Goal: Obtain resource: Obtain resource

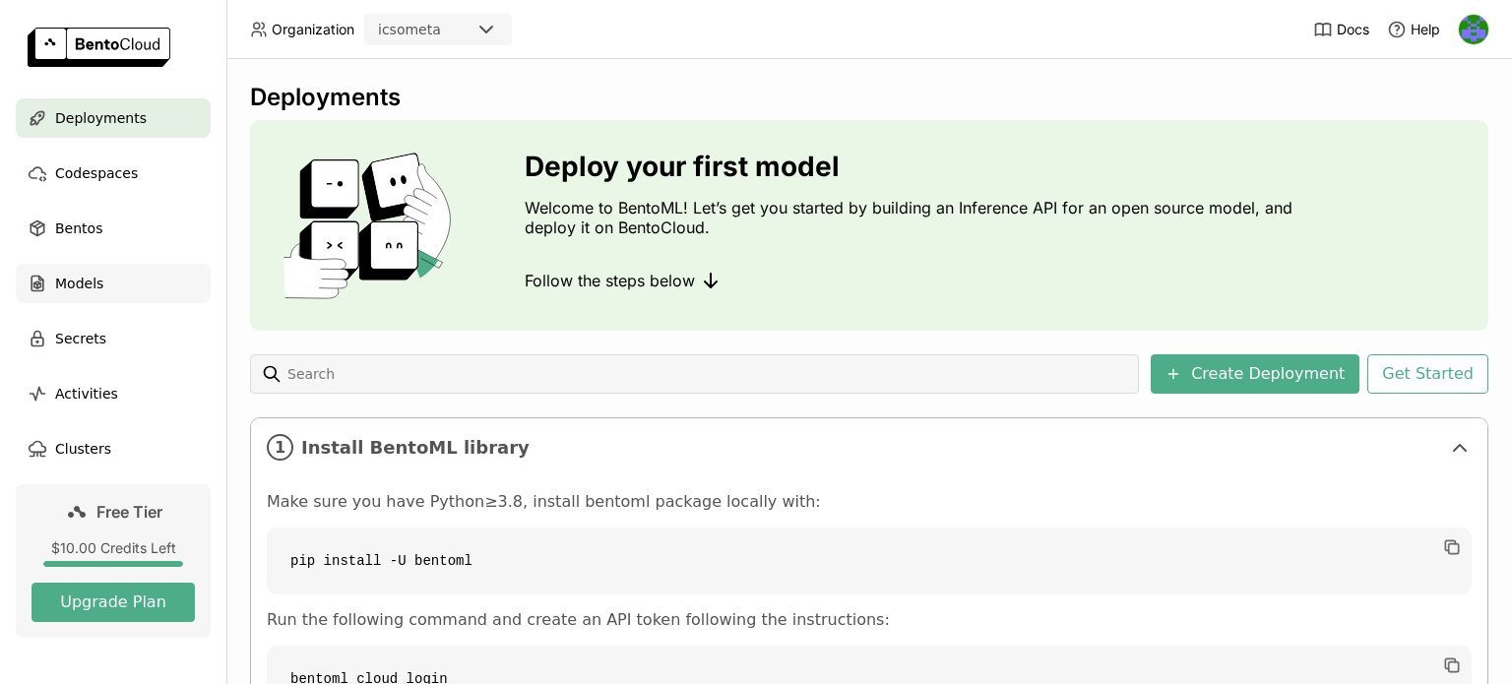
click at [51, 277] on div "Models" at bounding box center [113, 283] width 195 height 39
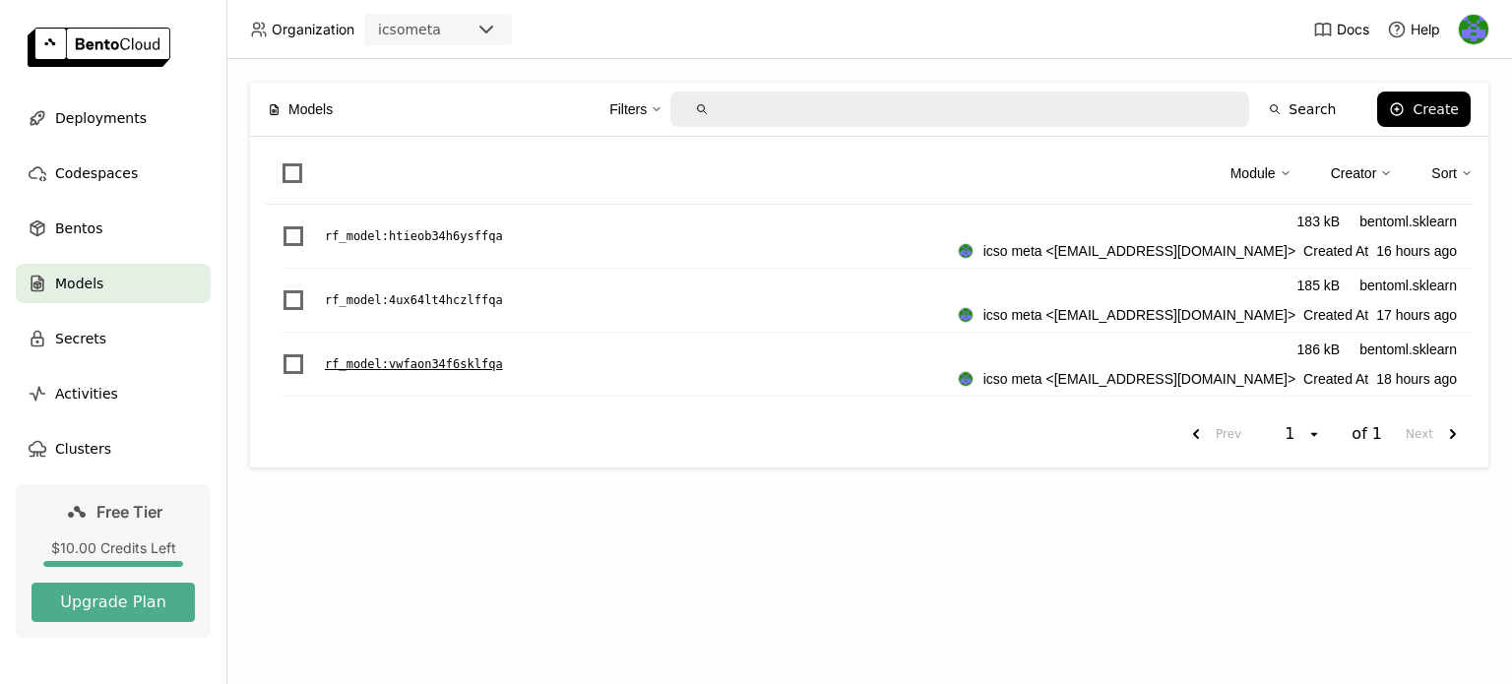
click at [457, 365] on p "rf_model : vwfaon34f6sklfqa" at bounding box center [414, 364] width 178 height 20
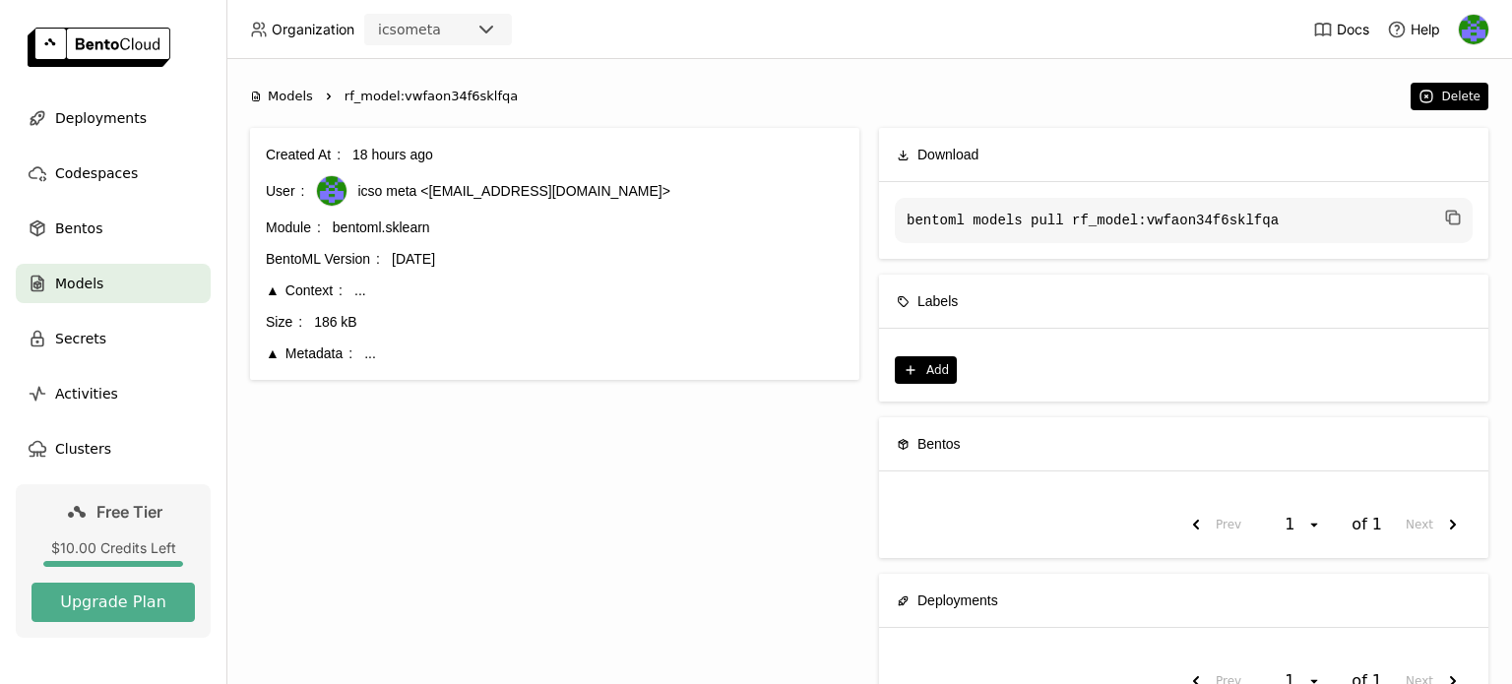
click at [282, 97] on span "Models" at bounding box center [290, 97] width 45 height 20
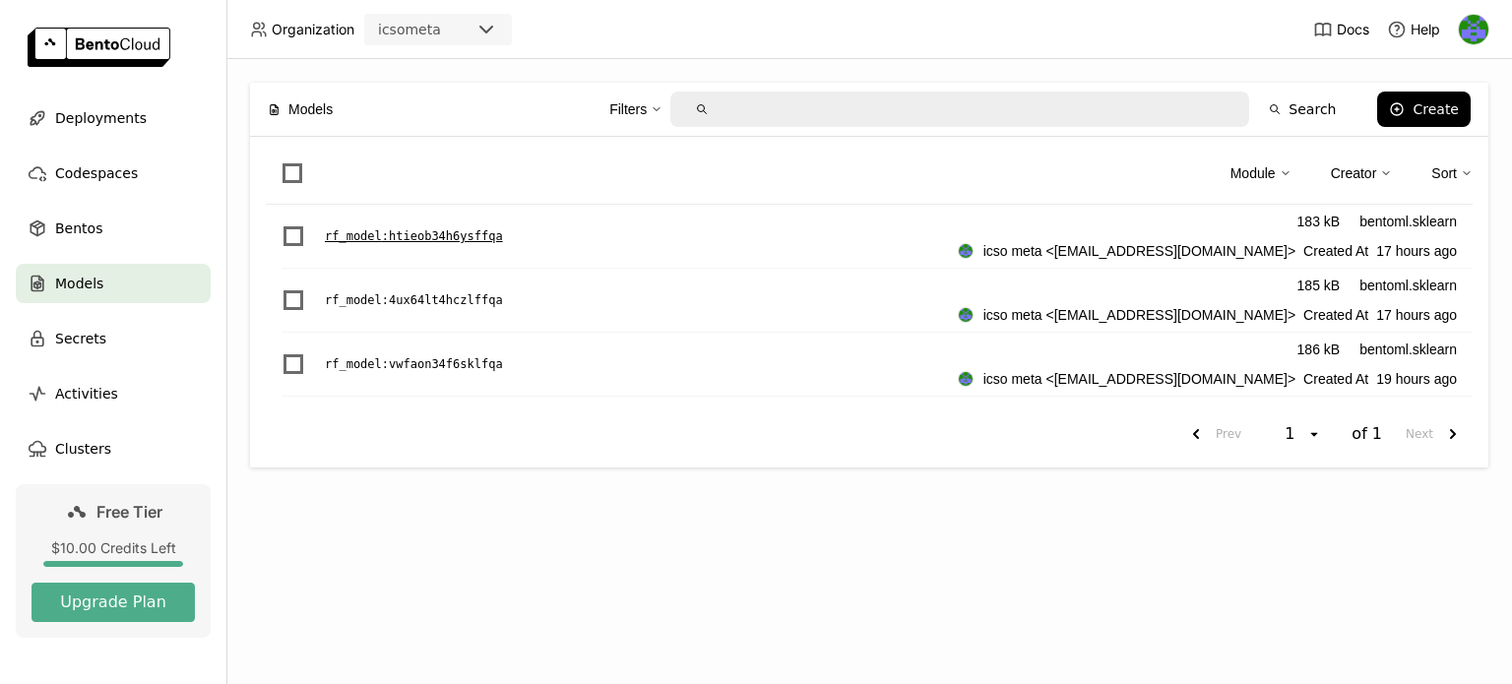
click at [468, 237] on p "rf_model : htieob34h6ysffqa" at bounding box center [414, 236] width 178 height 20
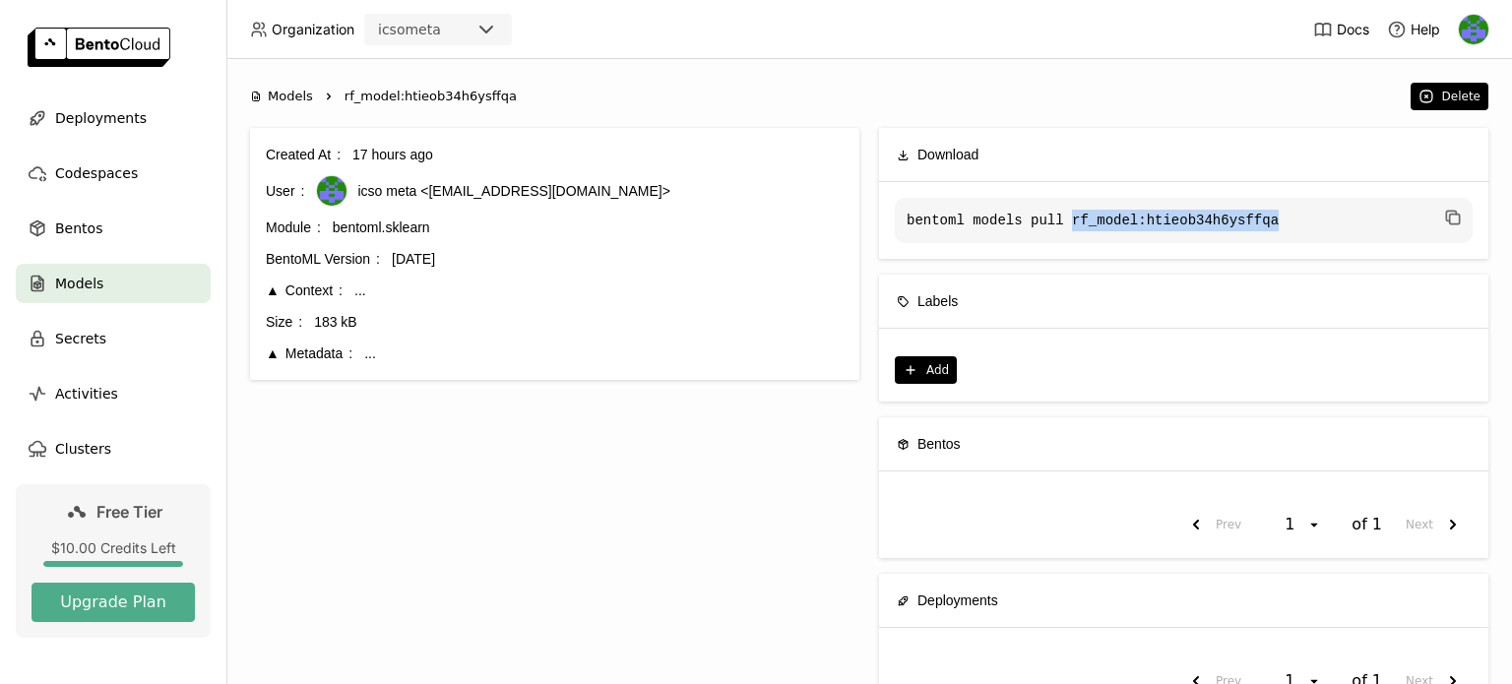
drag, startPoint x: 1050, startPoint y: 218, endPoint x: 1241, endPoint y: 221, distance: 191.0
click at [1241, 221] on code "bentoml models pull rf_model:htieob34h6ysffqa" at bounding box center [1184, 220] width 578 height 45
copy code "rf_model:htieob34h6ysffqa"
click at [1134, 235] on code "bentoml models pull rf_model:htieob34h6ysffqa" at bounding box center [1184, 220] width 578 height 45
drag, startPoint x: 1113, startPoint y: 216, endPoint x: 1248, endPoint y: 215, distance: 134.8
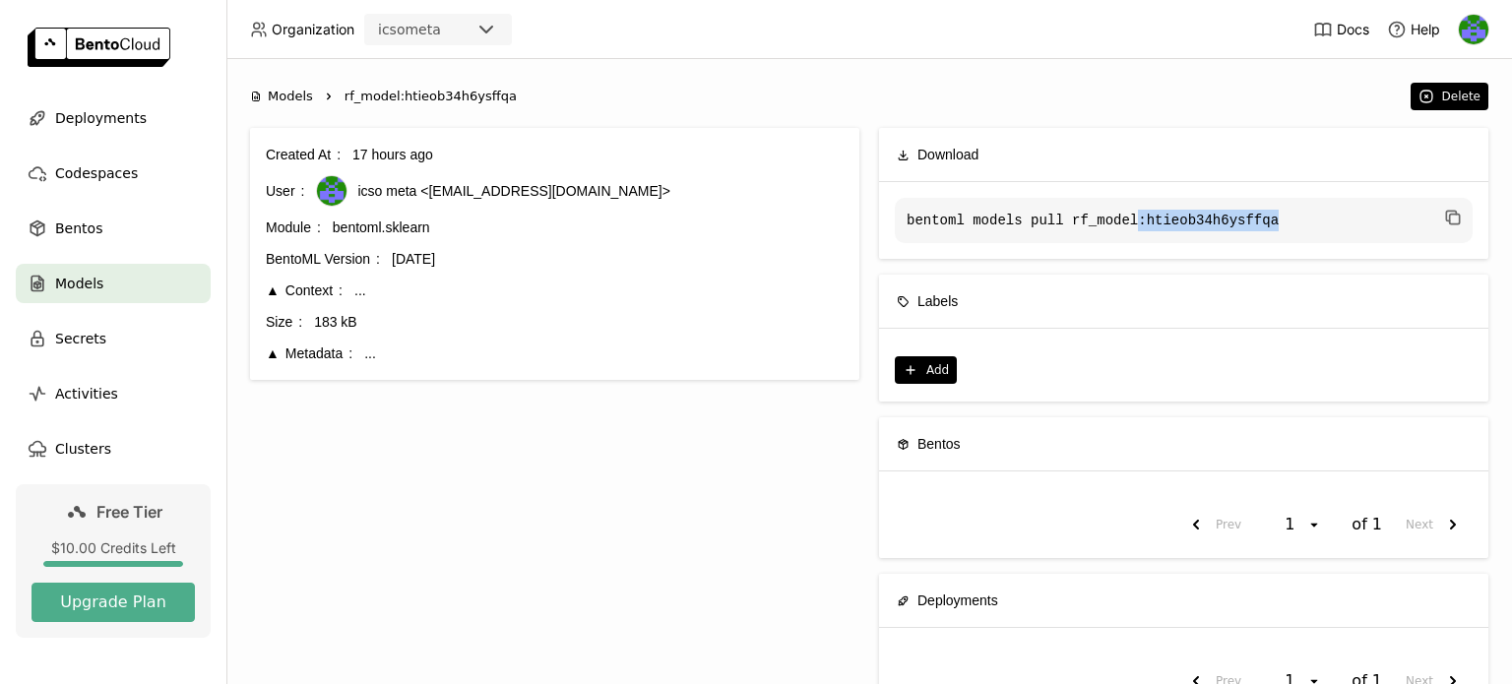
click at [1248, 215] on code "bentoml models pull rf_model:htieob34h6ysffqa" at bounding box center [1184, 220] width 578 height 45
copy code ":htieob34h6ysffqa"
click at [1197, 217] on code "bentoml models pull rf_model:htieob34h6ysffqa" at bounding box center [1184, 220] width 578 height 45
drag, startPoint x: 1118, startPoint y: 218, endPoint x: 1242, endPoint y: 226, distance: 124.3
click at [1241, 226] on code "bentoml models pull rf_model:htieob34h6ysffqa" at bounding box center [1184, 220] width 578 height 45
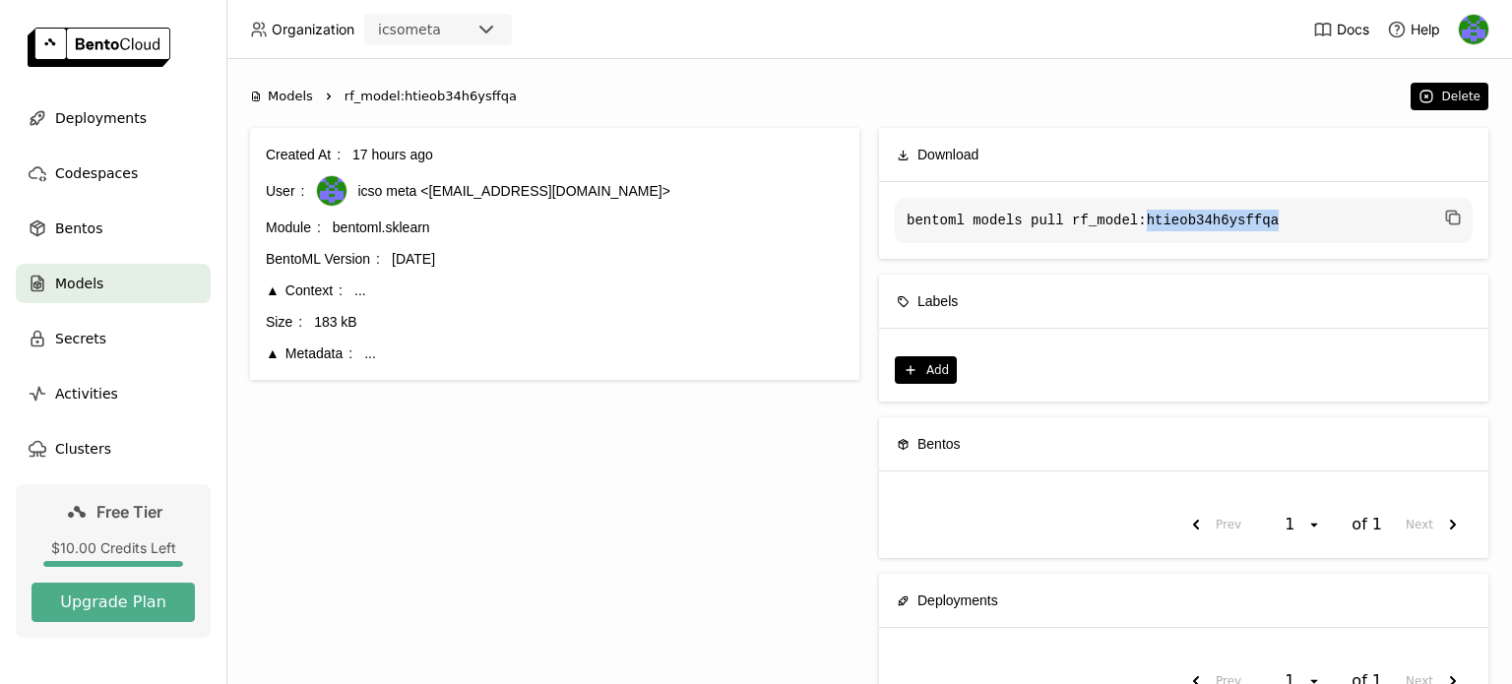
copy code "htieob34h6ysffqa"
